Goal: Find specific page/section: Find specific page/section

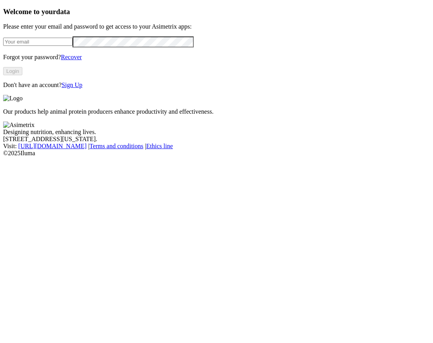
type input "[EMAIL_ADDRESS][DOMAIN_NAME]"
click at [22, 75] on button "Login" at bounding box center [12, 71] width 19 height 8
